Goal: Task Accomplishment & Management: Manage account settings

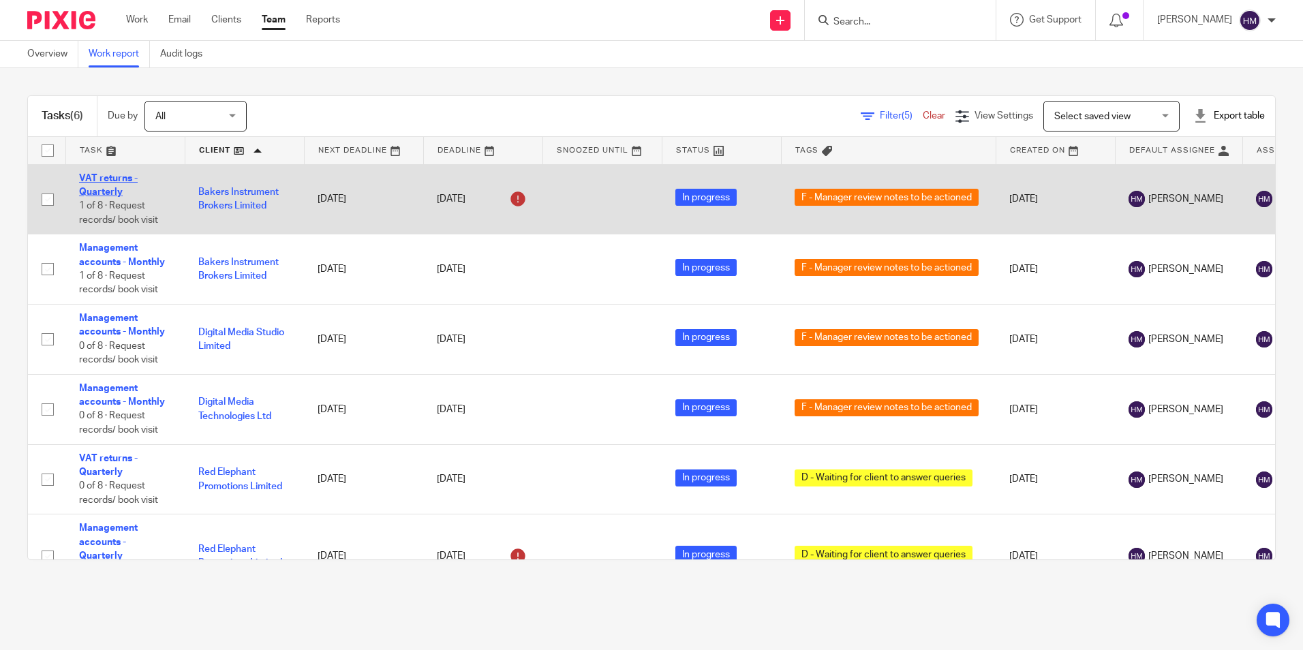
click at [110, 189] on link "VAT returns - Quarterly" at bounding box center [108, 185] width 59 height 23
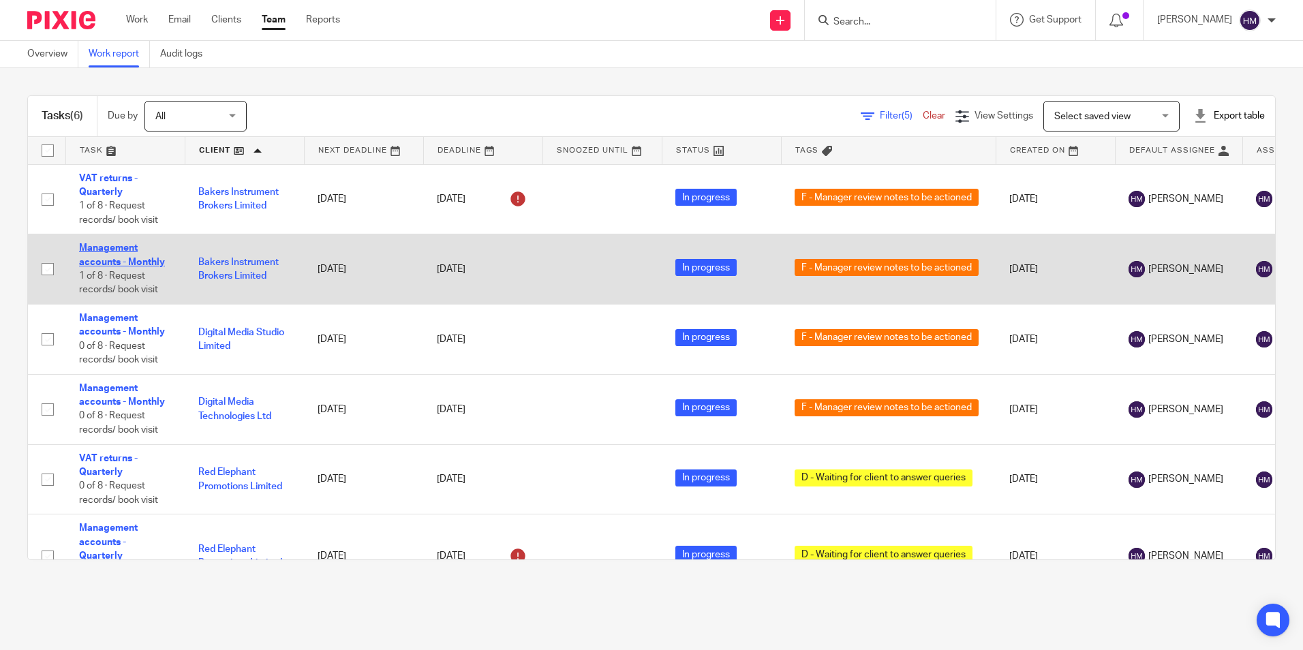
click at [104, 262] on link "Management accounts - Monthly" at bounding box center [122, 254] width 86 height 23
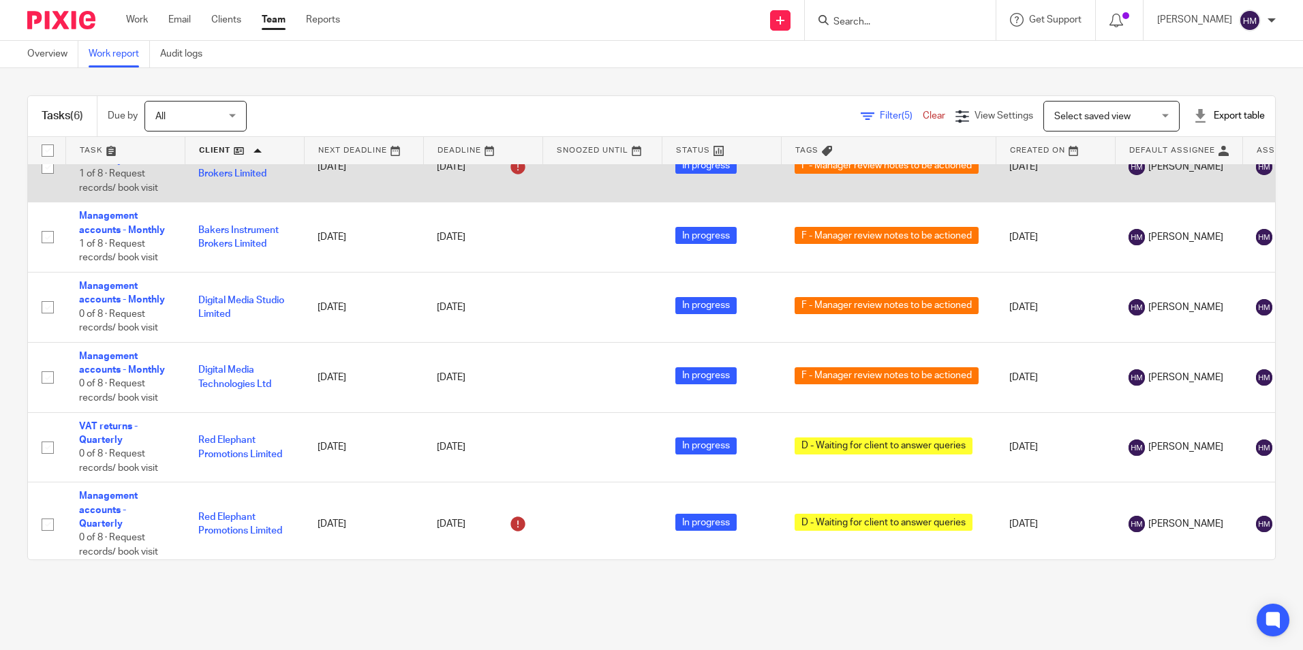
scroll to position [49, 0]
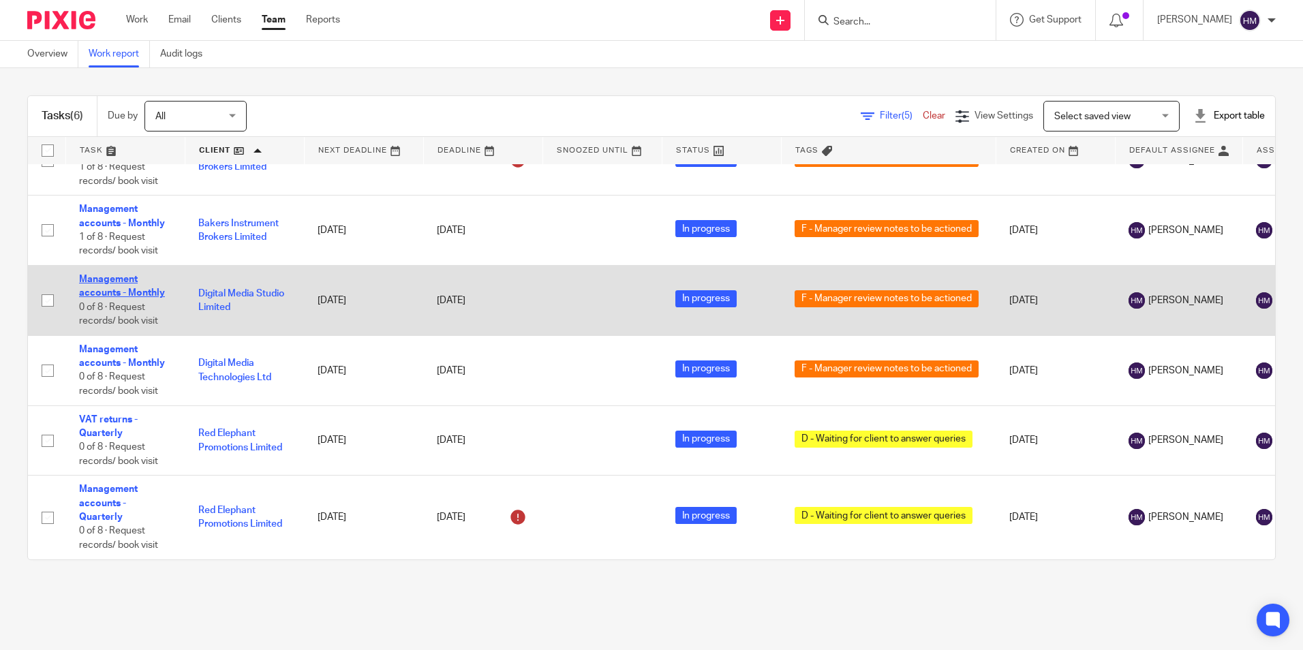
click at [91, 279] on link "Management accounts - Monthly" at bounding box center [122, 286] width 86 height 23
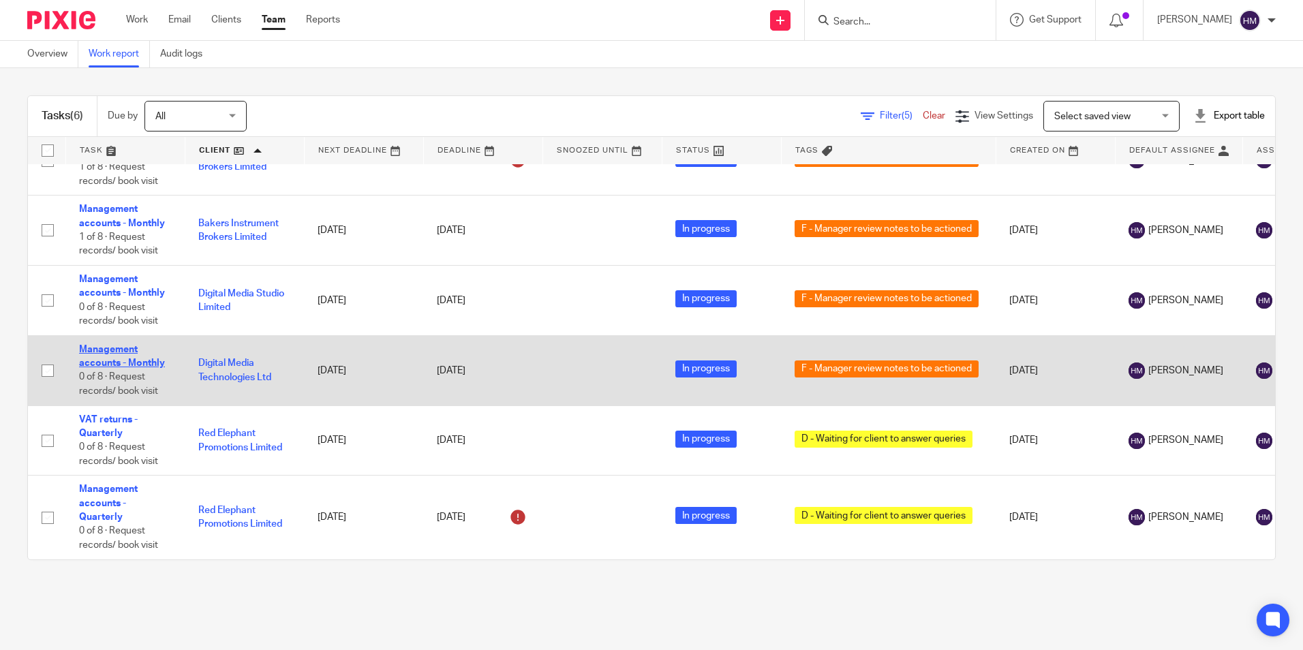
click at [102, 352] on link "Management accounts - Monthly" at bounding box center [122, 356] width 86 height 23
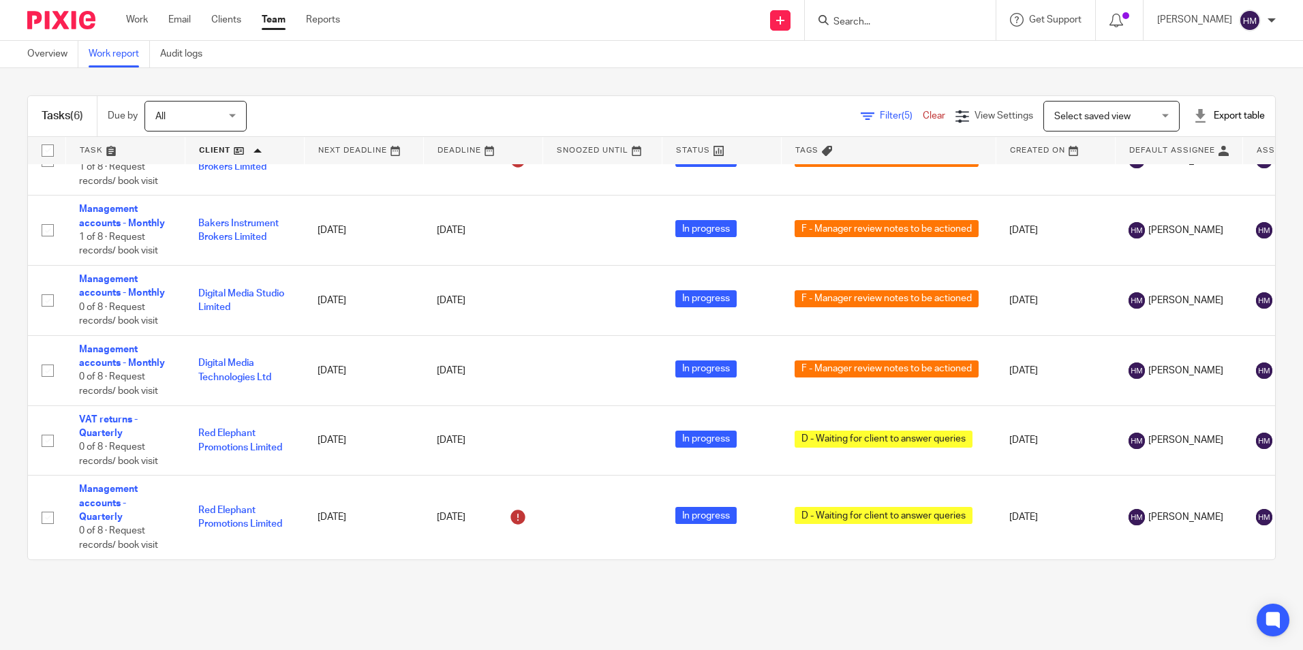
click at [249, 156] on link at bounding box center [244, 150] width 119 height 27
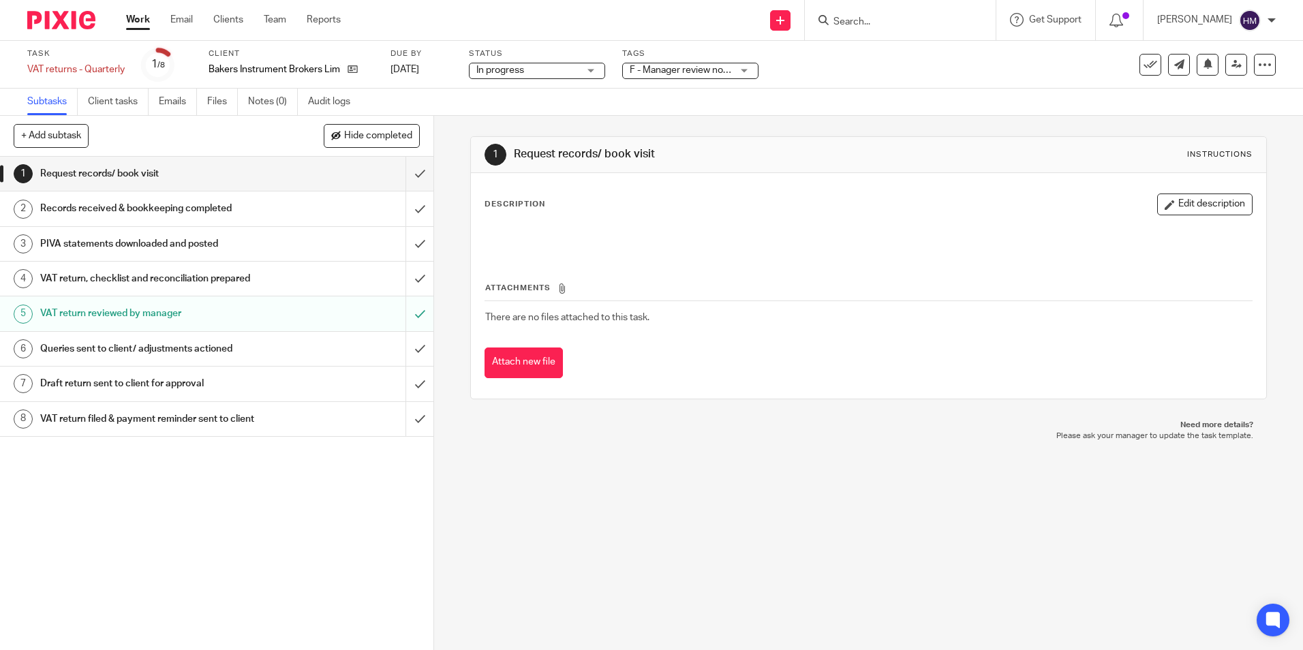
click at [680, 72] on span "F - Manager review notes to be actioned" at bounding box center [715, 70] width 170 height 10
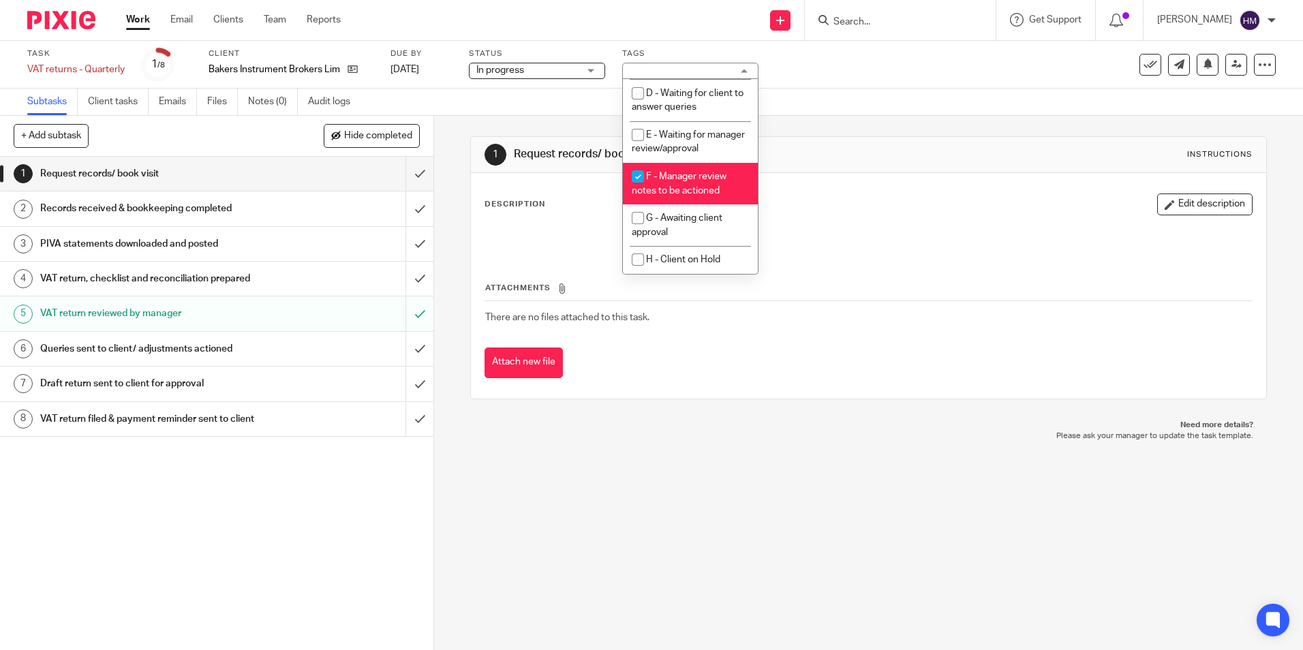
scroll to position [136, 0]
click at [686, 192] on span "F - Manager review notes to be actioned" at bounding box center [679, 184] width 95 height 24
checkbox input "false"
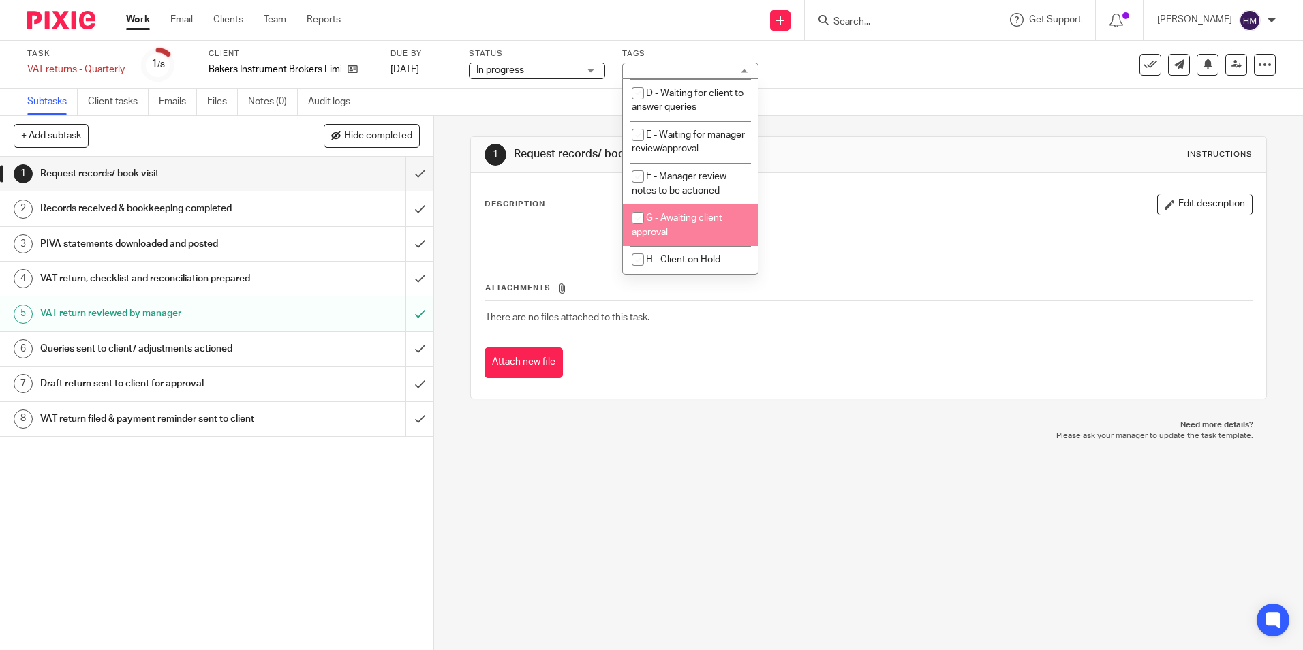
click at [686, 217] on span "G - Awaiting client approval" at bounding box center [677, 225] width 91 height 24
checkbox input "true"
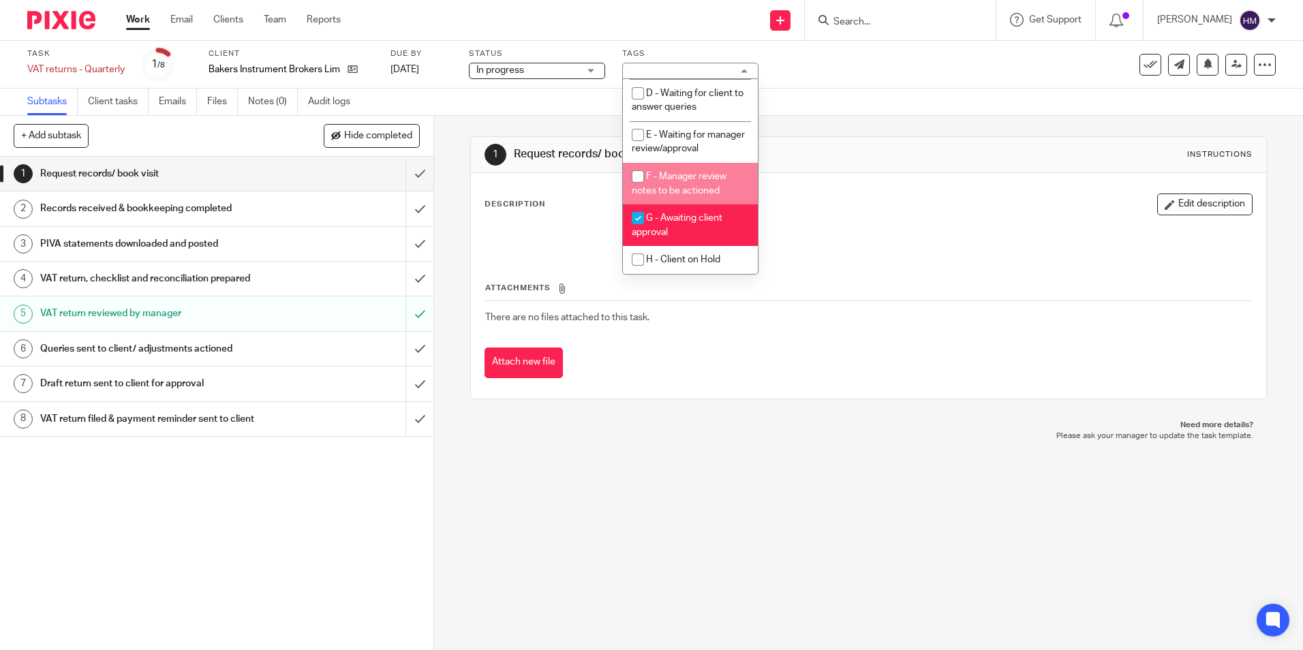
click at [859, 80] on div "Task VAT returns - Quarterly Save VAT returns - Quarterly 1 /8 Client Bakers In…" at bounding box center [547, 64] width 1041 height 33
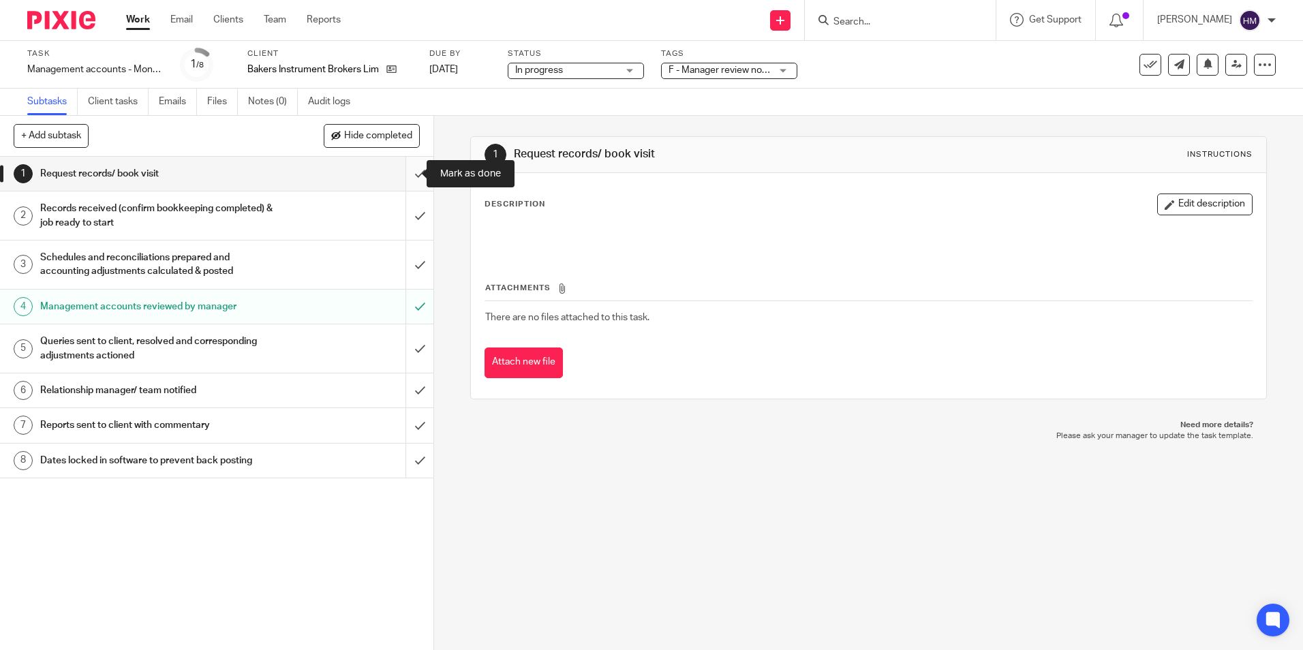
click at [403, 178] on input "submit" at bounding box center [216, 174] width 433 height 34
click at [411, 228] on input "submit" at bounding box center [216, 216] width 433 height 48
drag, startPoint x: 412, startPoint y: 261, endPoint x: 407, endPoint y: 286, distance: 25.0
click at [411, 261] on input "submit" at bounding box center [216, 265] width 433 height 48
click at [404, 352] on input "submit" at bounding box center [216, 348] width 433 height 48
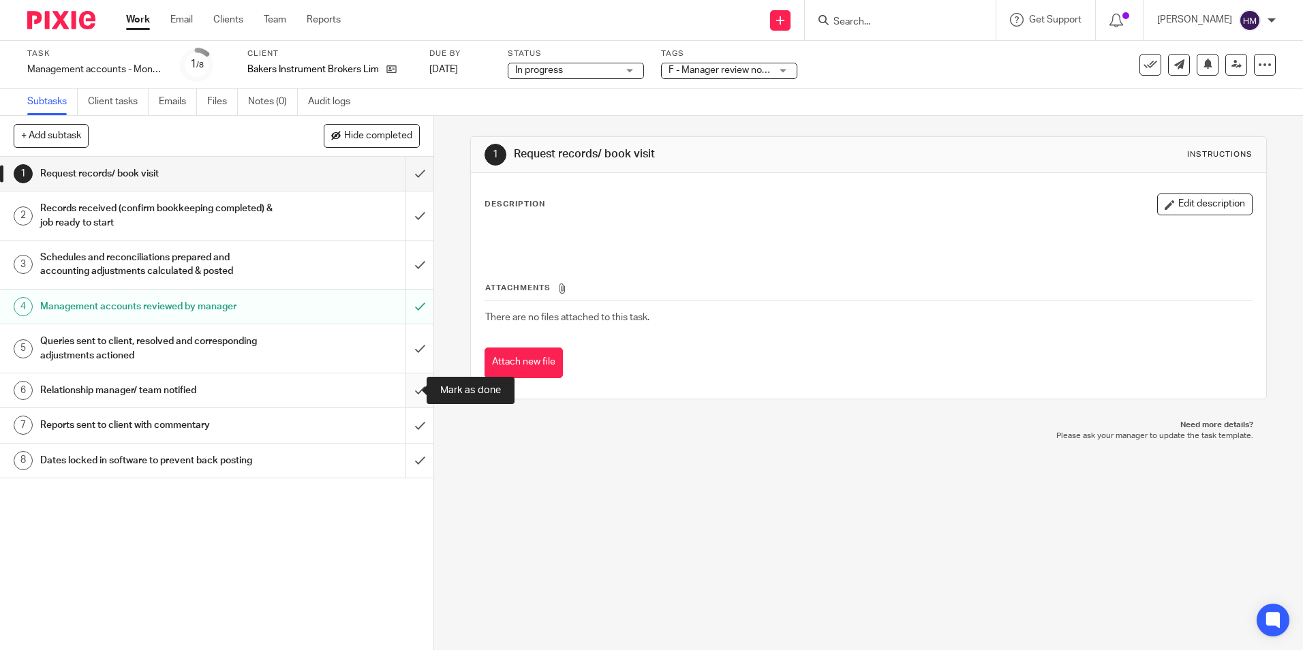
click at [406, 402] on input "submit" at bounding box center [216, 391] width 433 height 34
click at [401, 440] on input "submit" at bounding box center [216, 425] width 433 height 34
click at [403, 460] on input "submit" at bounding box center [216, 461] width 433 height 34
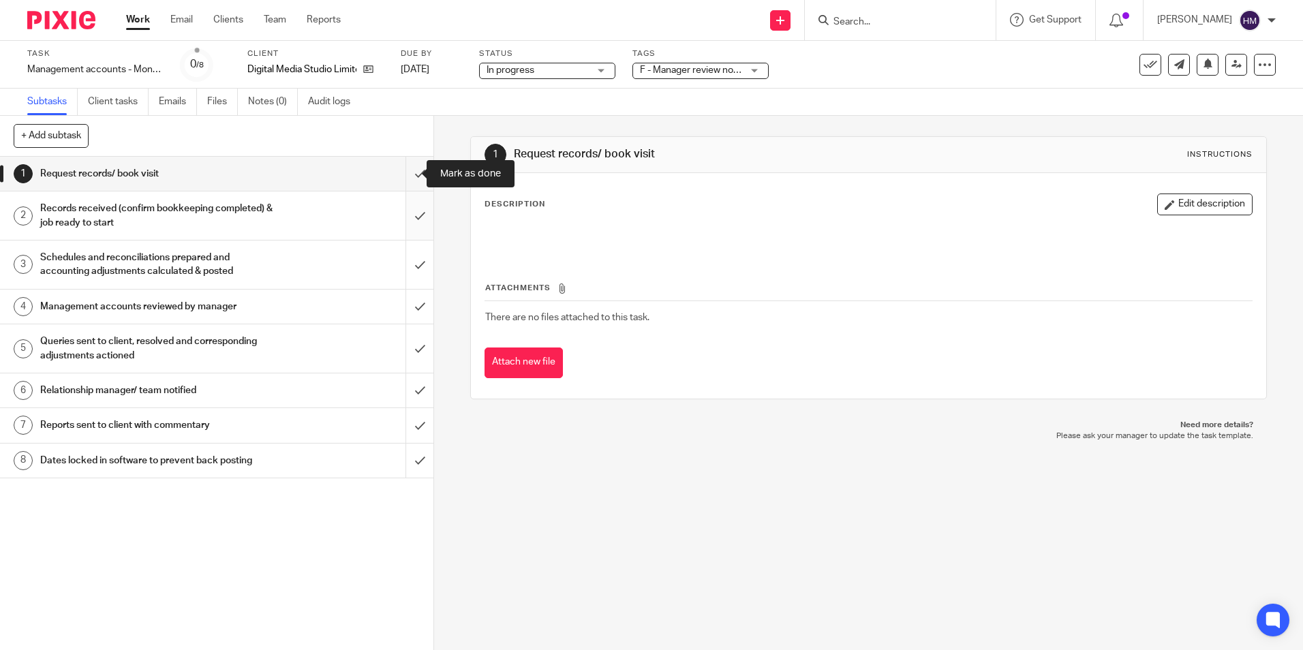
drag, startPoint x: 409, startPoint y: 180, endPoint x: 412, endPoint y: 194, distance: 14.7
click at [409, 180] on input "submit" at bounding box center [216, 174] width 433 height 34
drag, startPoint x: 413, startPoint y: 211, endPoint x: 408, endPoint y: 239, distance: 28.5
click at [412, 212] on input "submit" at bounding box center [216, 216] width 433 height 48
click at [409, 271] on input "submit" at bounding box center [216, 265] width 433 height 48
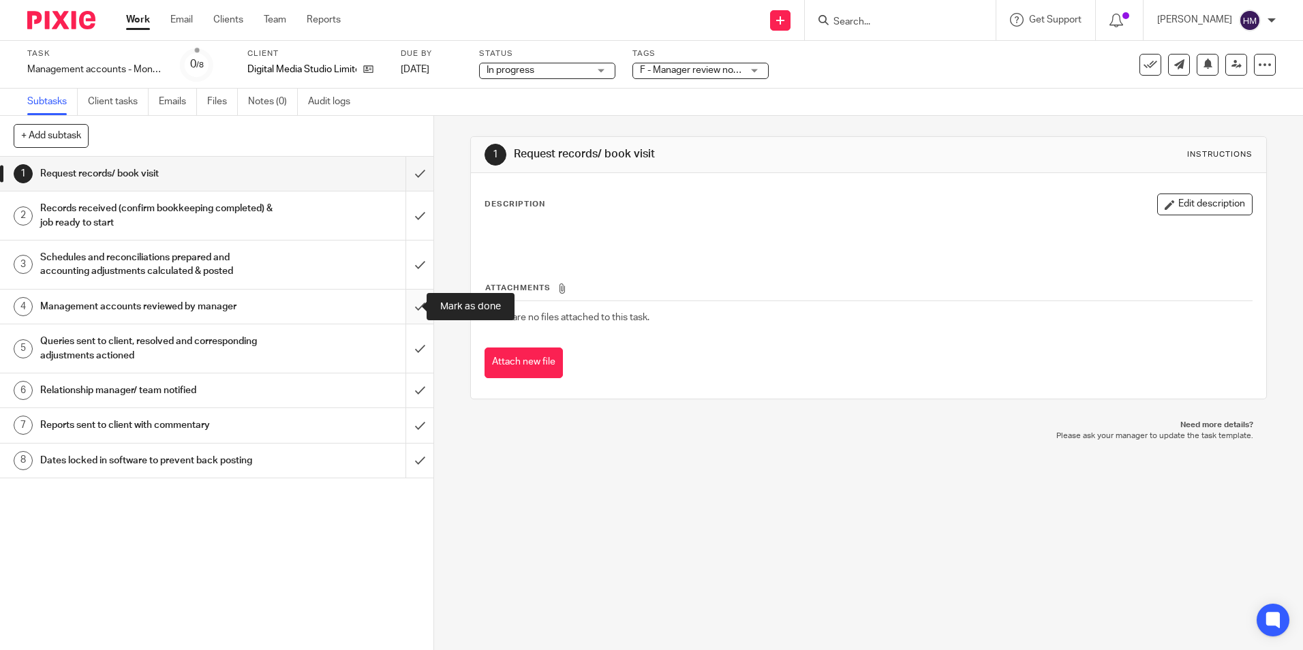
click at [408, 308] on input "submit" at bounding box center [216, 307] width 433 height 34
click at [408, 350] on input "submit" at bounding box center [216, 348] width 433 height 48
click at [401, 394] on input "submit" at bounding box center [216, 391] width 433 height 34
click at [410, 436] on input "submit" at bounding box center [216, 425] width 433 height 34
click at [399, 472] on input "submit" at bounding box center [216, 461] width 433 height 34
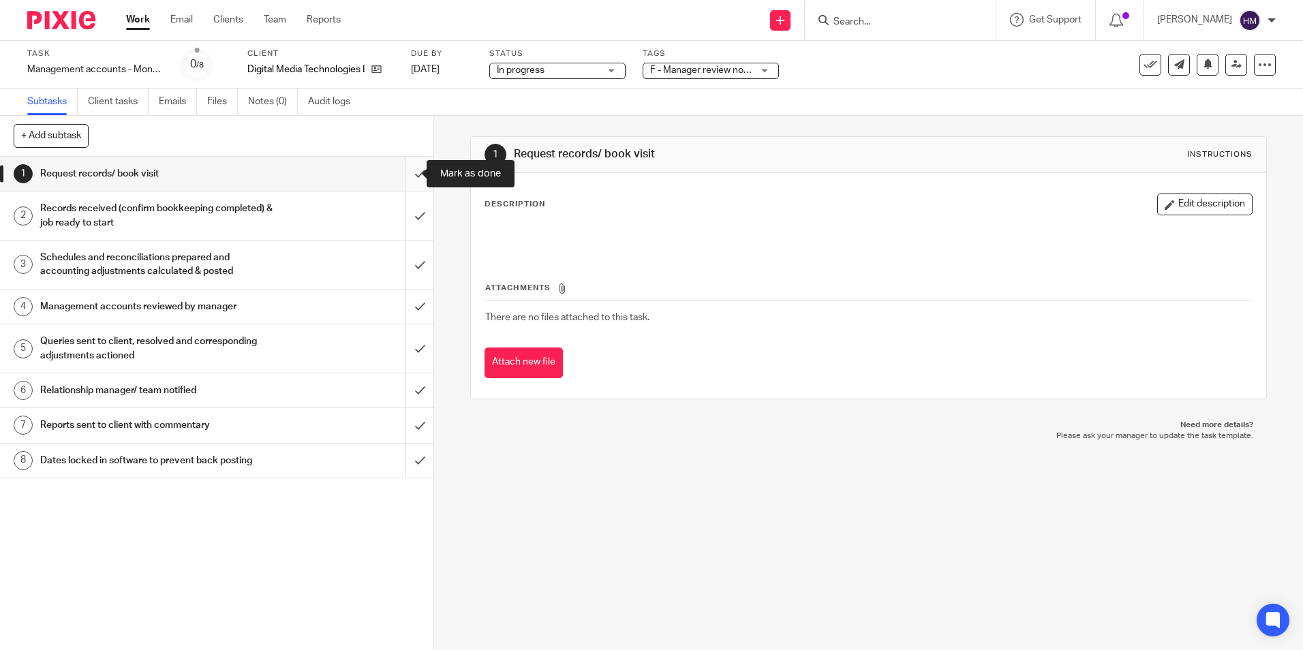
click at [405, 174] on input "submit" at bounding box center [216, 174] width 433 height 34
drag, startPoint x: 403, startPoint y: 219, endPoint x: 401, endPoint y: 238, distance: 18.6
click at [402, 222] on input "submit" at bounding box center [216, 216] width 433 height 48
click at [403, 265] on input "submit" at bounding box center [216, 265] width 433 height 48
drag, startPoint x: 406, startPoint y: 309, endPoint x: 414, endPoint y: 381, distance: 72.0
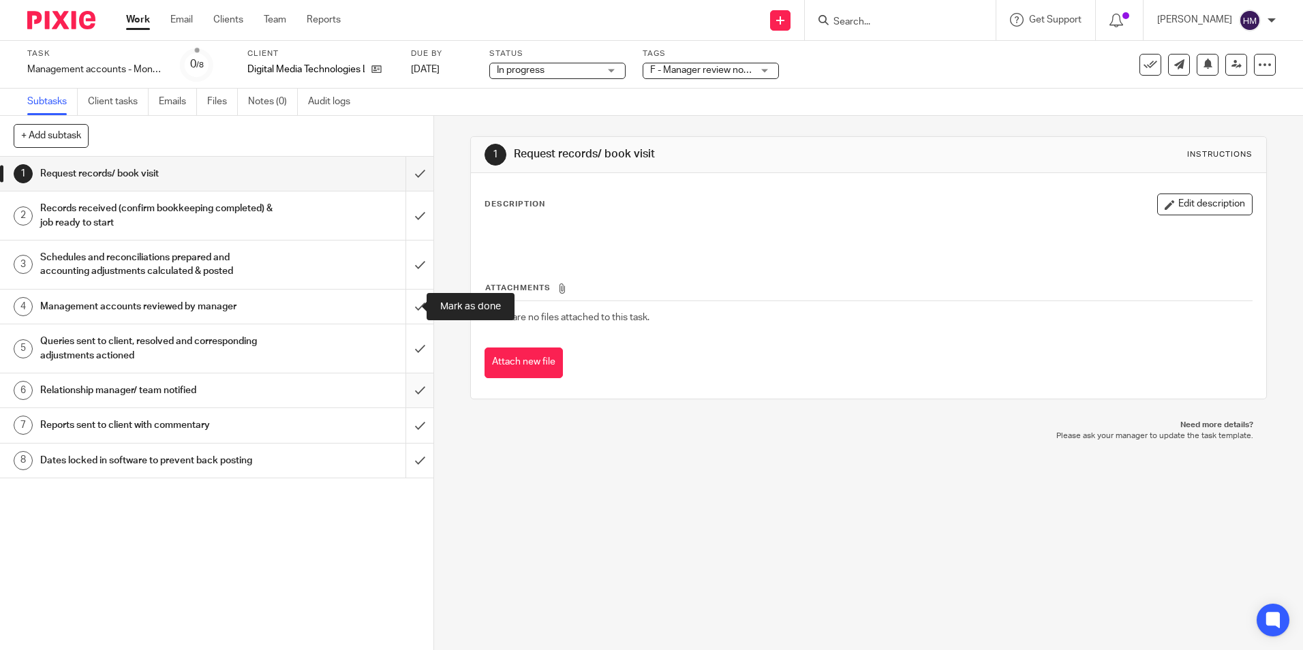
click at [406, 310] on input "submit" at bounding box center [216, 307] width 433 height 34
drag, startPoint x: 403, startPoint y: 353, endPoint x: 412, endPoint y: 384, distance: 32.6
click at [403, 354] on input "submit" at bounding box center [216, 348] width 433 height 48
click at [408, 393] on input "submit" at bounding box center [216, 391] width 433 height 34
click at [401, 426] on input "submit" at bounding box center [216, 425] width 433 height 34
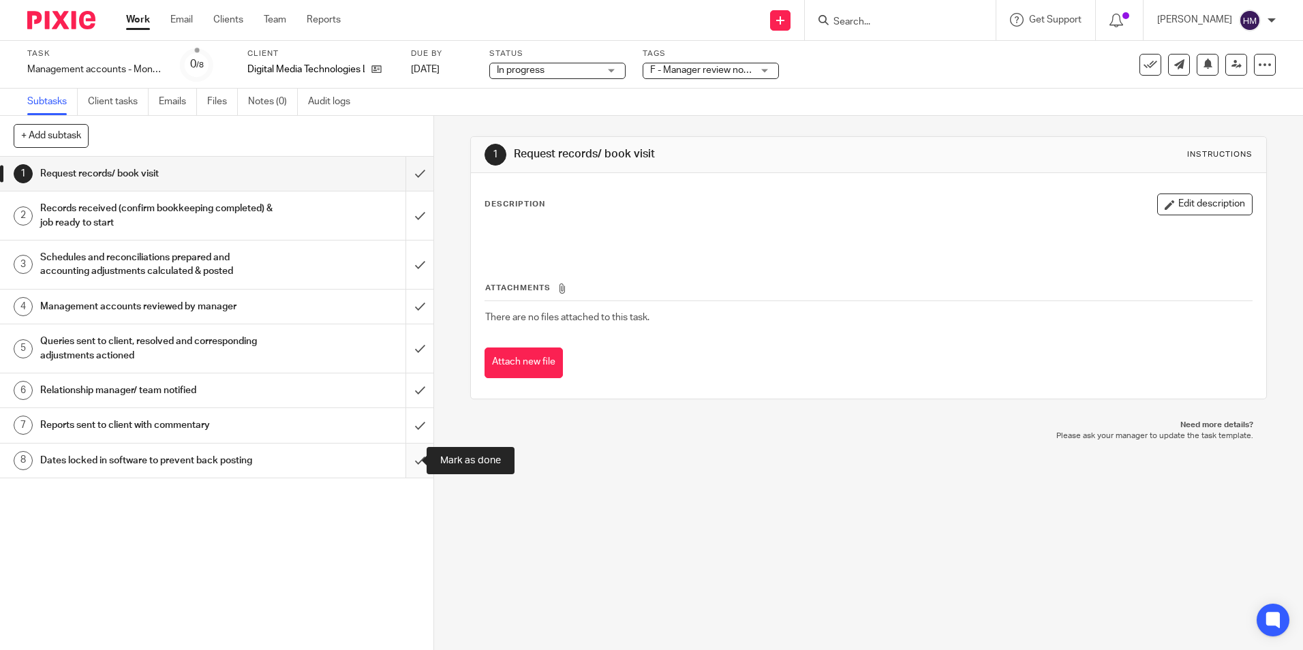
click at [407, 465] on input "submit" at bounding box center [216, 461] width 433 height 34
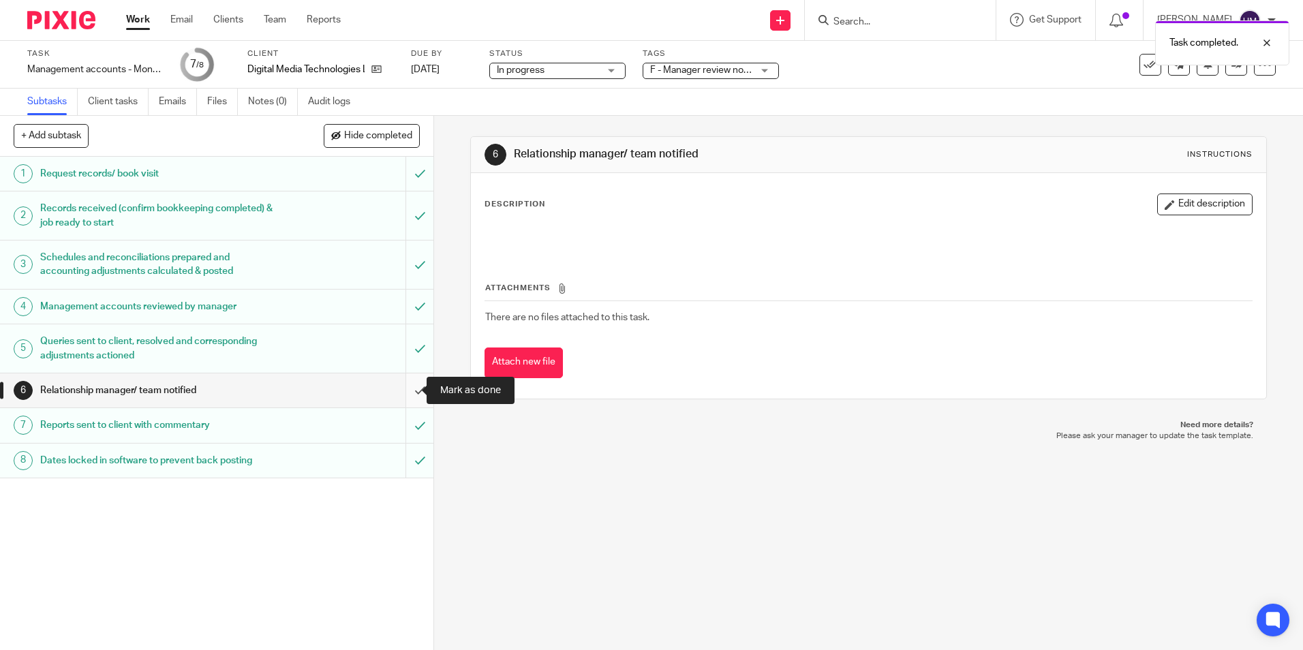
click at [402, 393] on input "submit" at bounding box center [216, 391] width 433 height 34
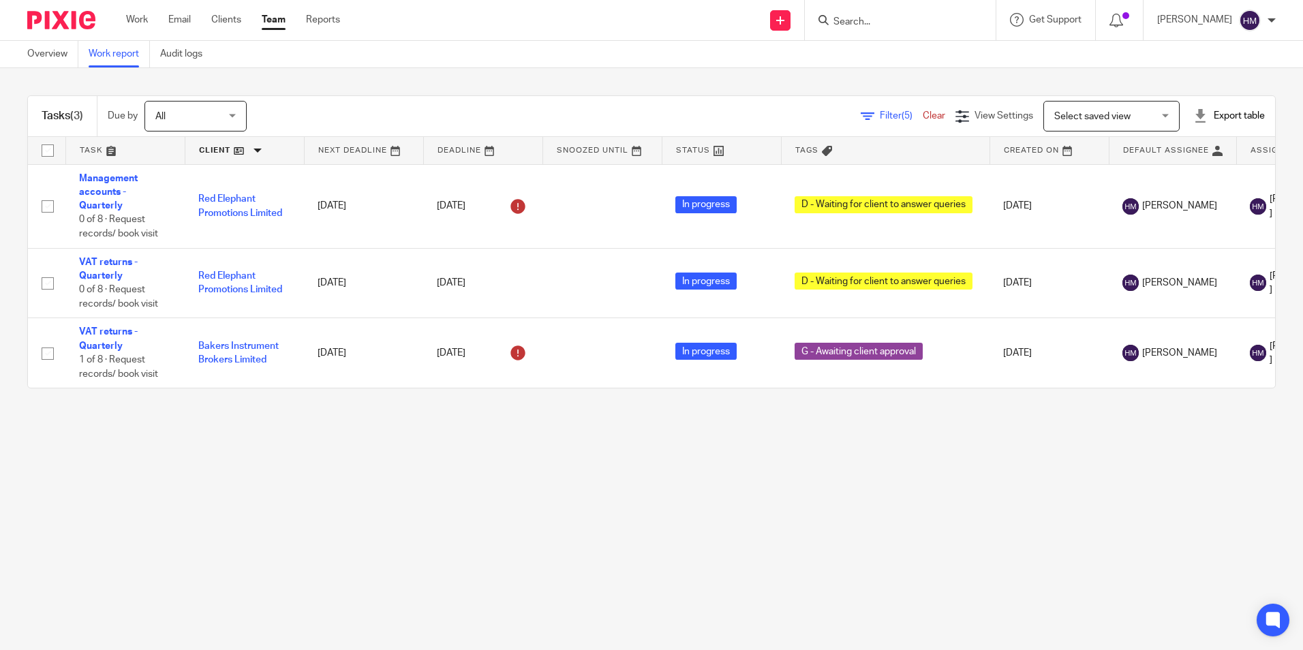
click at [234, 149] on link at bounding box center [244, 150] width 119 height 27
